Goal: Information Seeking & Learning: Find specific fact

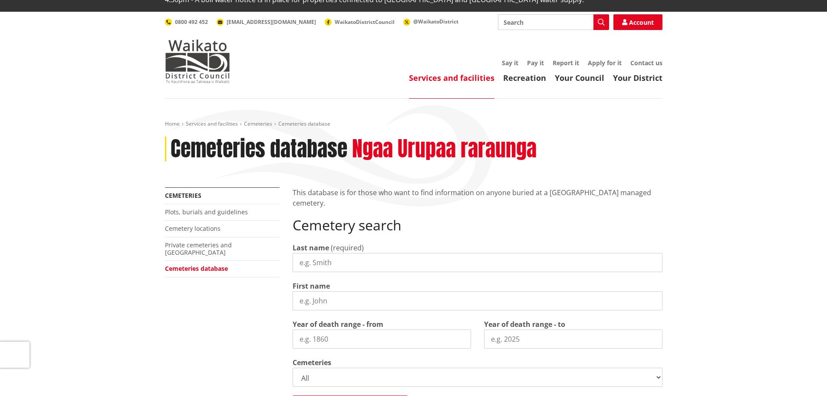
scroll to position [43, 0]
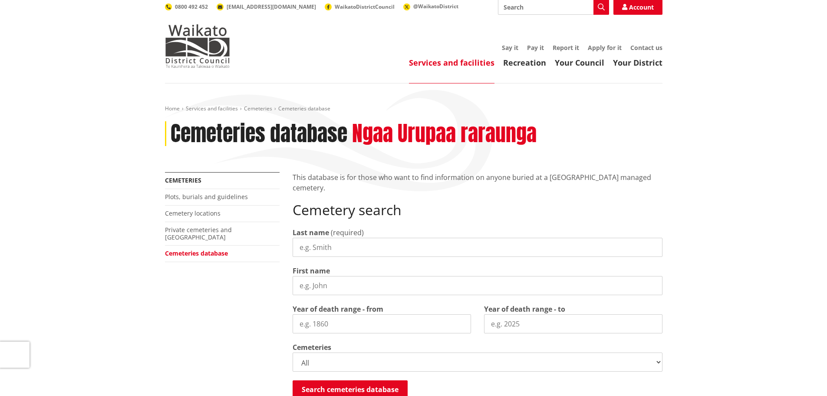
click at [329, 238] on input "Last name" at bounding box center [478, 247] width 370 height 19
type input "[PERSON_NAME]"
click at [529, 314] on input "Year of death range - to" at bounding box center [573, 323] width 179 height 19
type input "1967"
drag, startPoint x: 343, startPoint y: 310, endPoint x: 288, endPoint y: 309, distance: 54.7
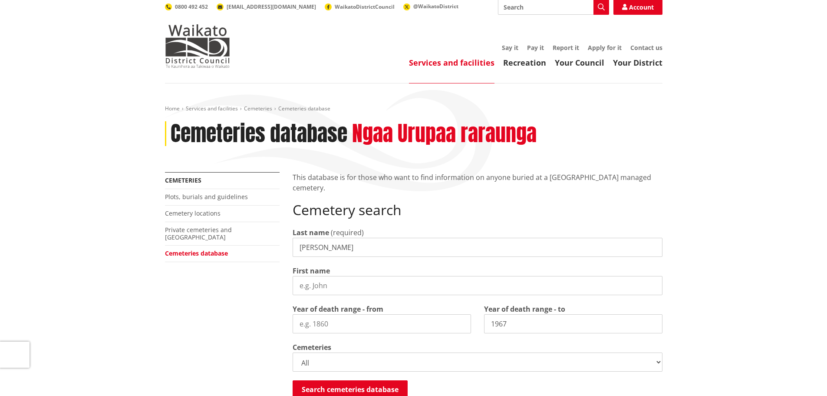
click at [288, 309] on div "Year of death range - from" at bounding box center [382, 319] width 192 height 30
type input "1967"
click at [661, 352] on select "All Gordonton Ashes Memorial Berm Gordonton Lawn [GEOGRAPHIC_DATA] Octagonal As…" at bounding box center [478, 361] width 370 height 19
select select
click at [293, 352] on select "All Gordonton Ashes Memorial Berm Gordonton Lawn [GEOGRAPHIC_DATA] Octagonal As…" at bounding box center [478, 361] width 370 height 19
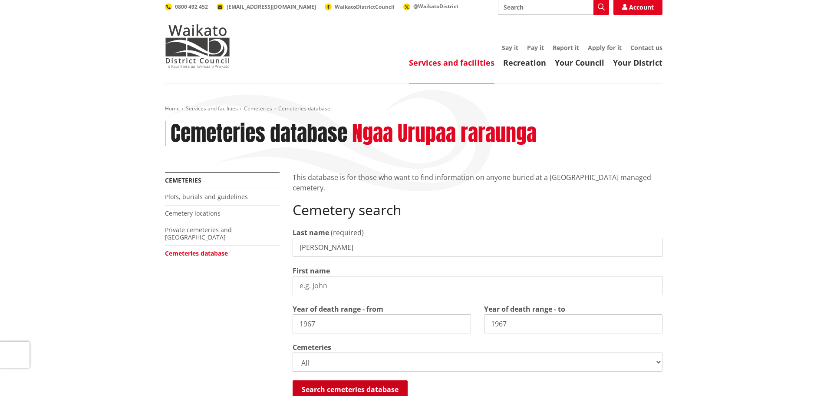
click at [384, 380] on button "Search cemeteries database" at bounding box center [350, 389] width 115 height 18
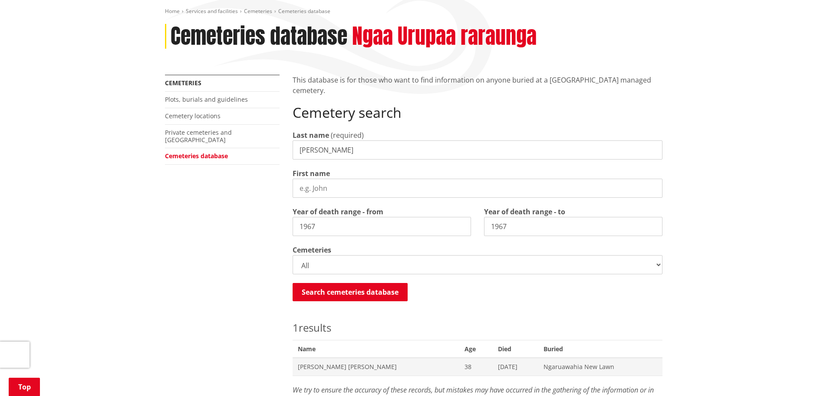
scroll to position [97, 0]
